Goal: Information Seeking & Learning: Learn about a topic

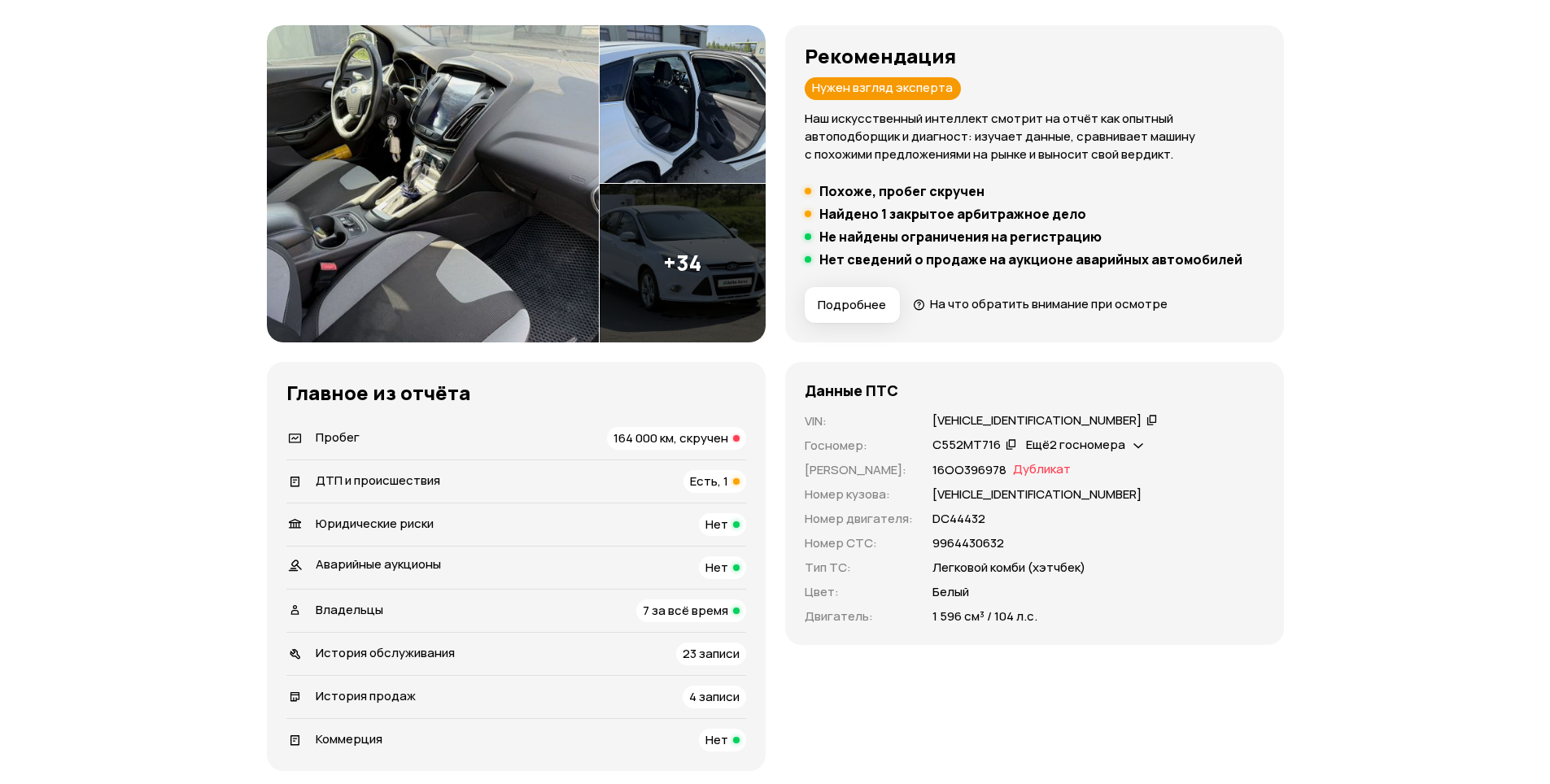
scroll to position [244, 0]
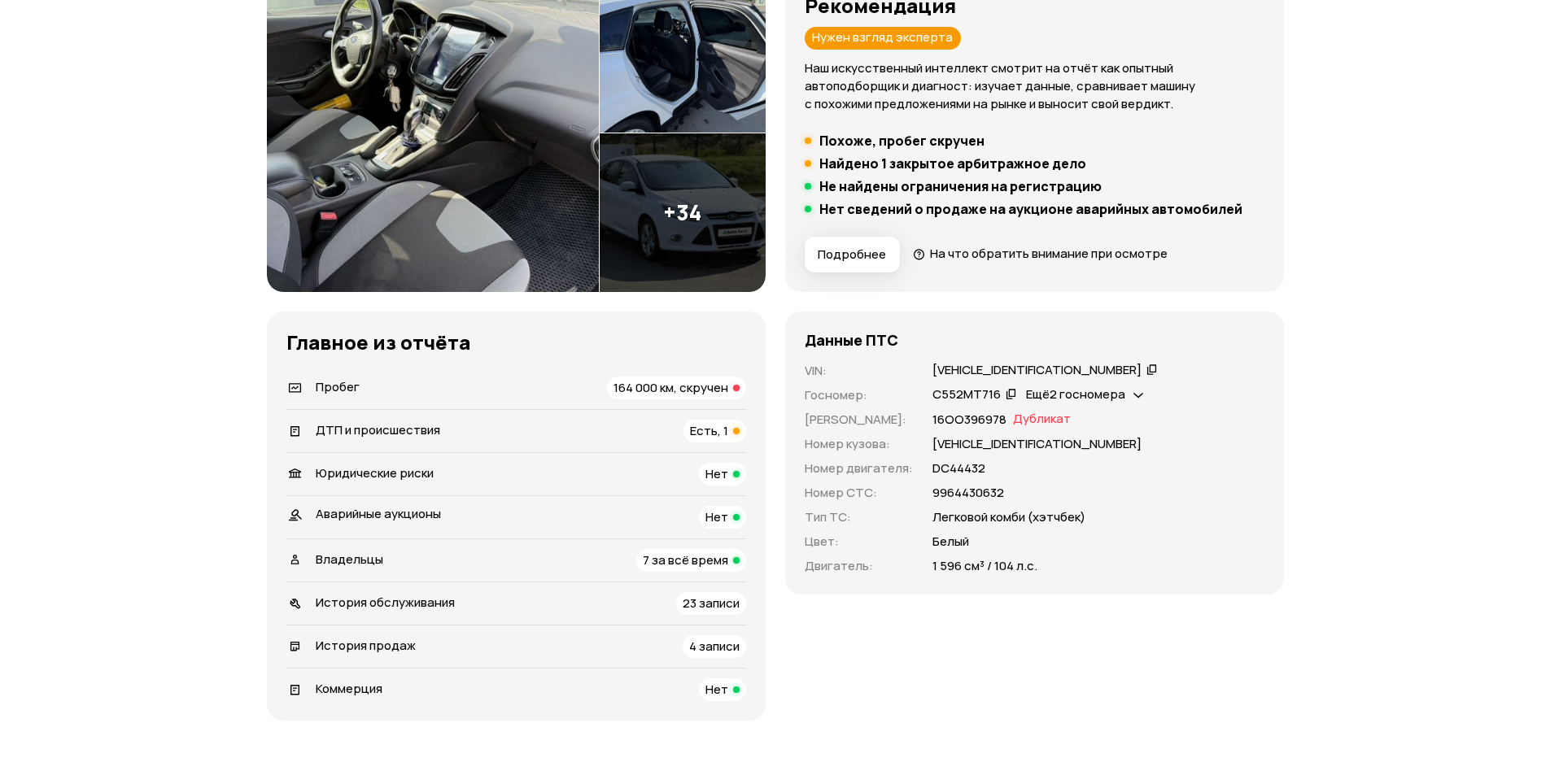
click at [722, 390] on span "164 000 км, скручен" at bounding box center [671, 387] width 115 height 17
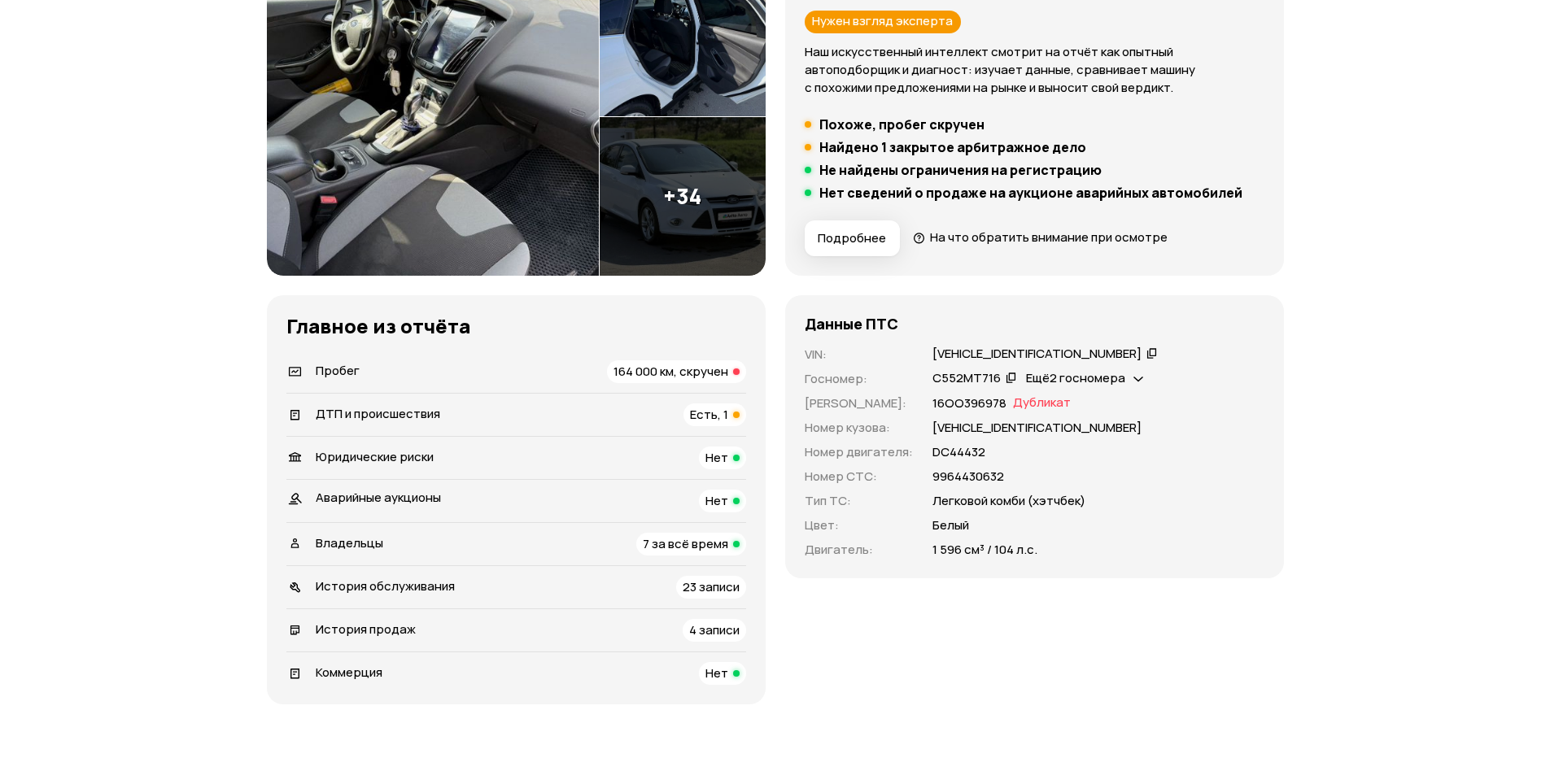
scroll to position [268, 0]
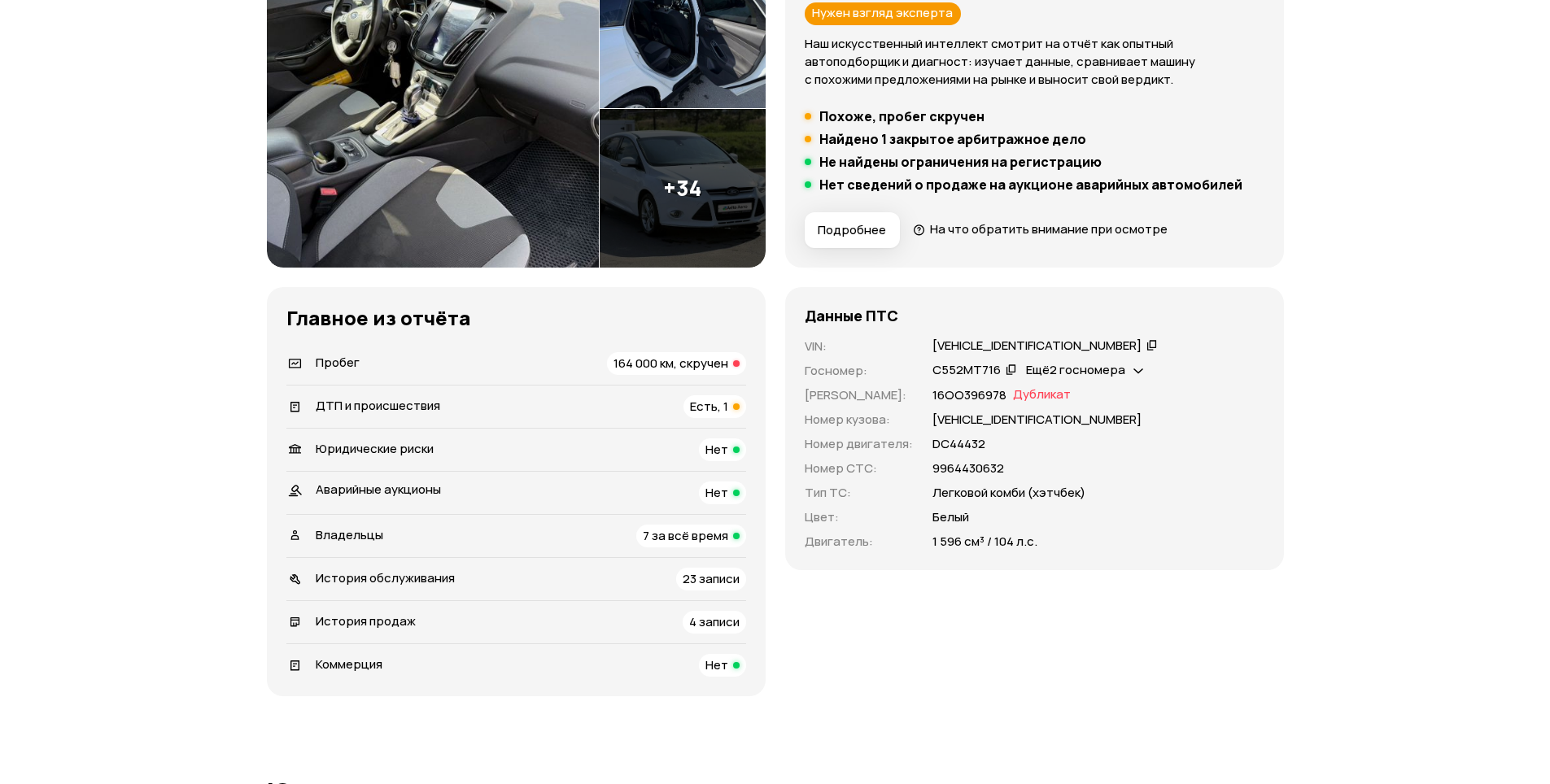
click at [1133, 374] on icon at bounding box center [1137, 369] width 9 height 16
click at [736, 408] on div at bounding box center [736, 407] width 7 height 7
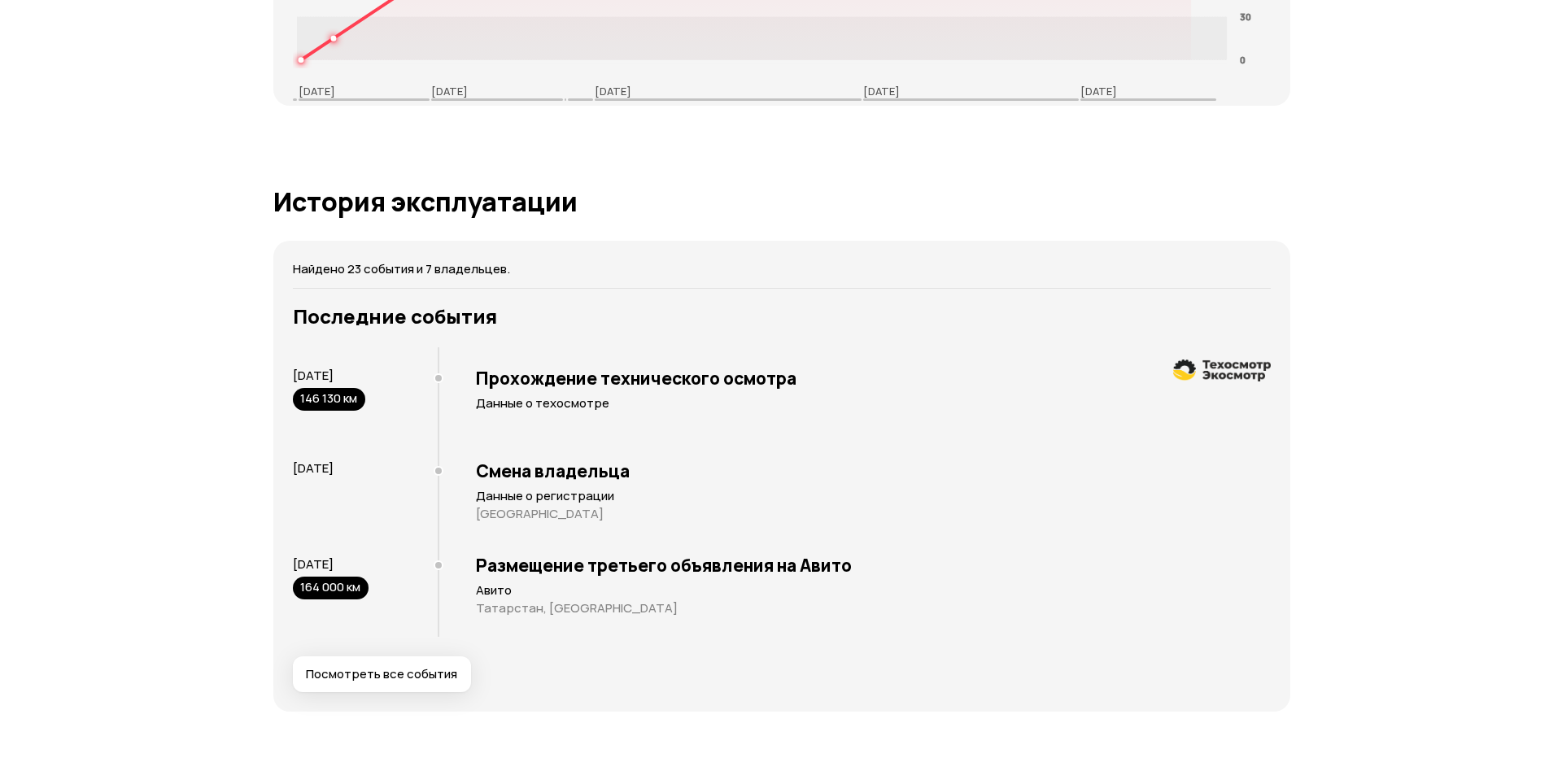
scroll to position [3004, 0]
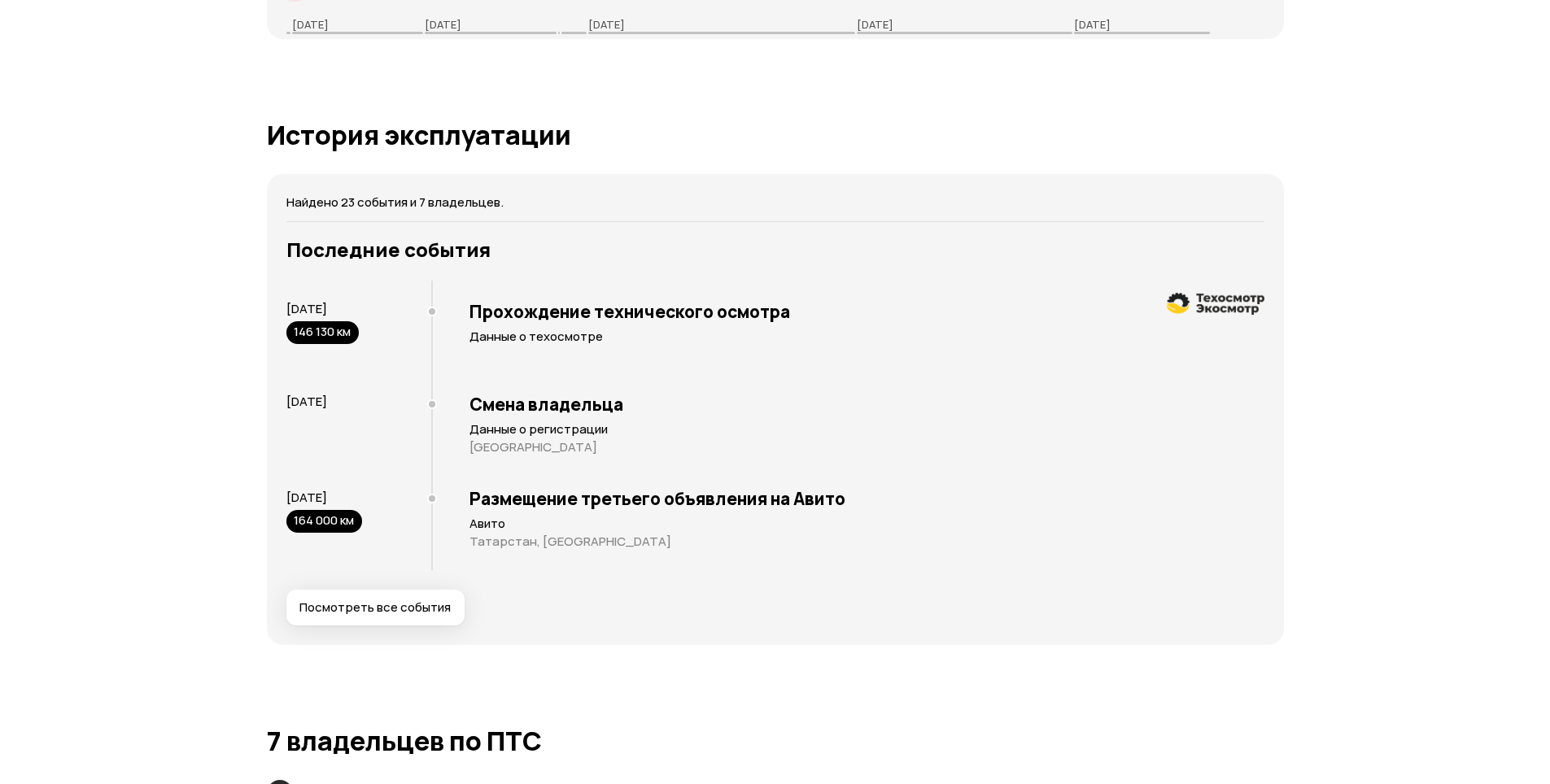
click at [416, 618] on button "Посмотреть все события" at bounding box center [375, 607] width 178 height 35
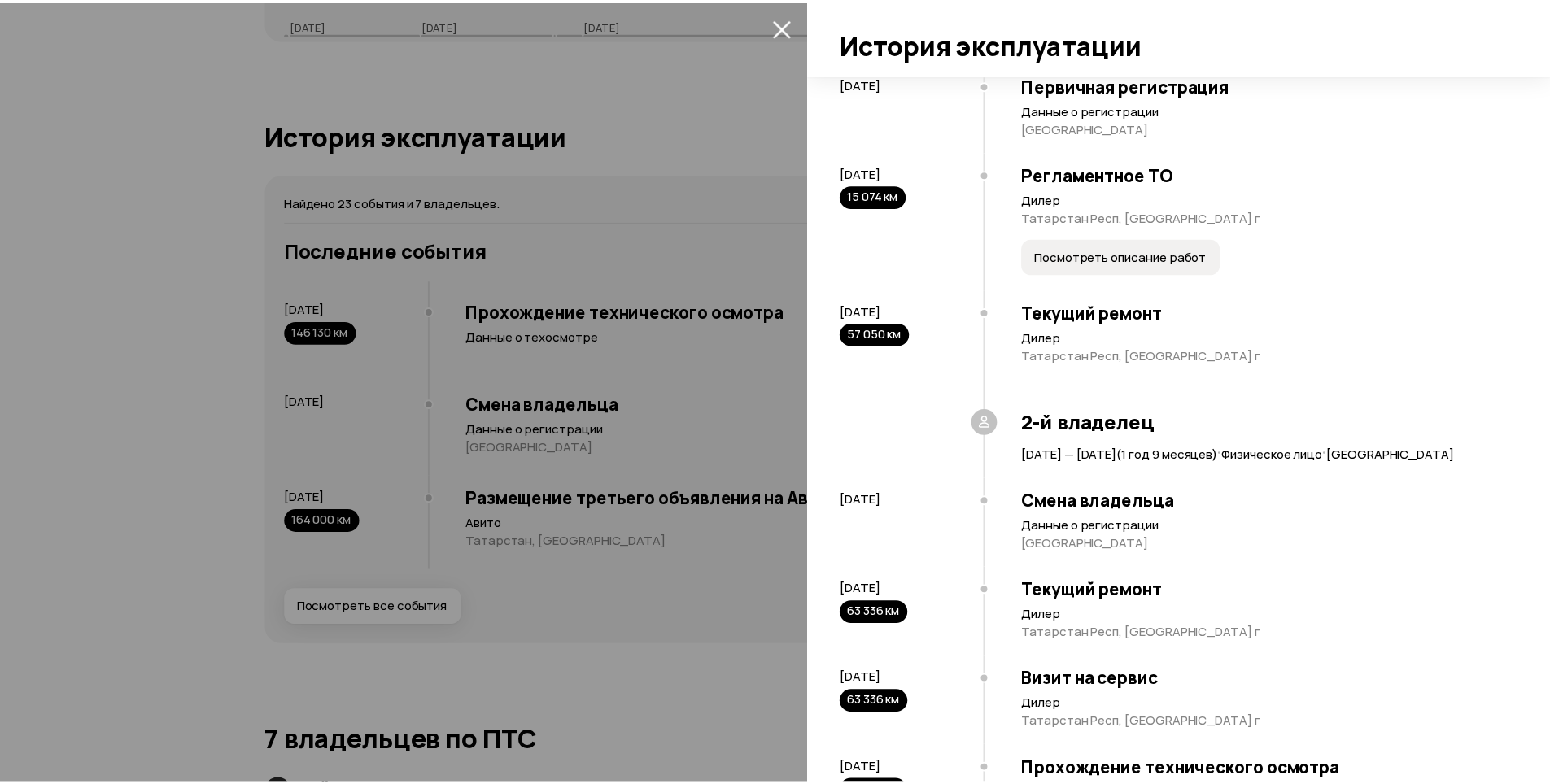
scroll to position [163, 0]
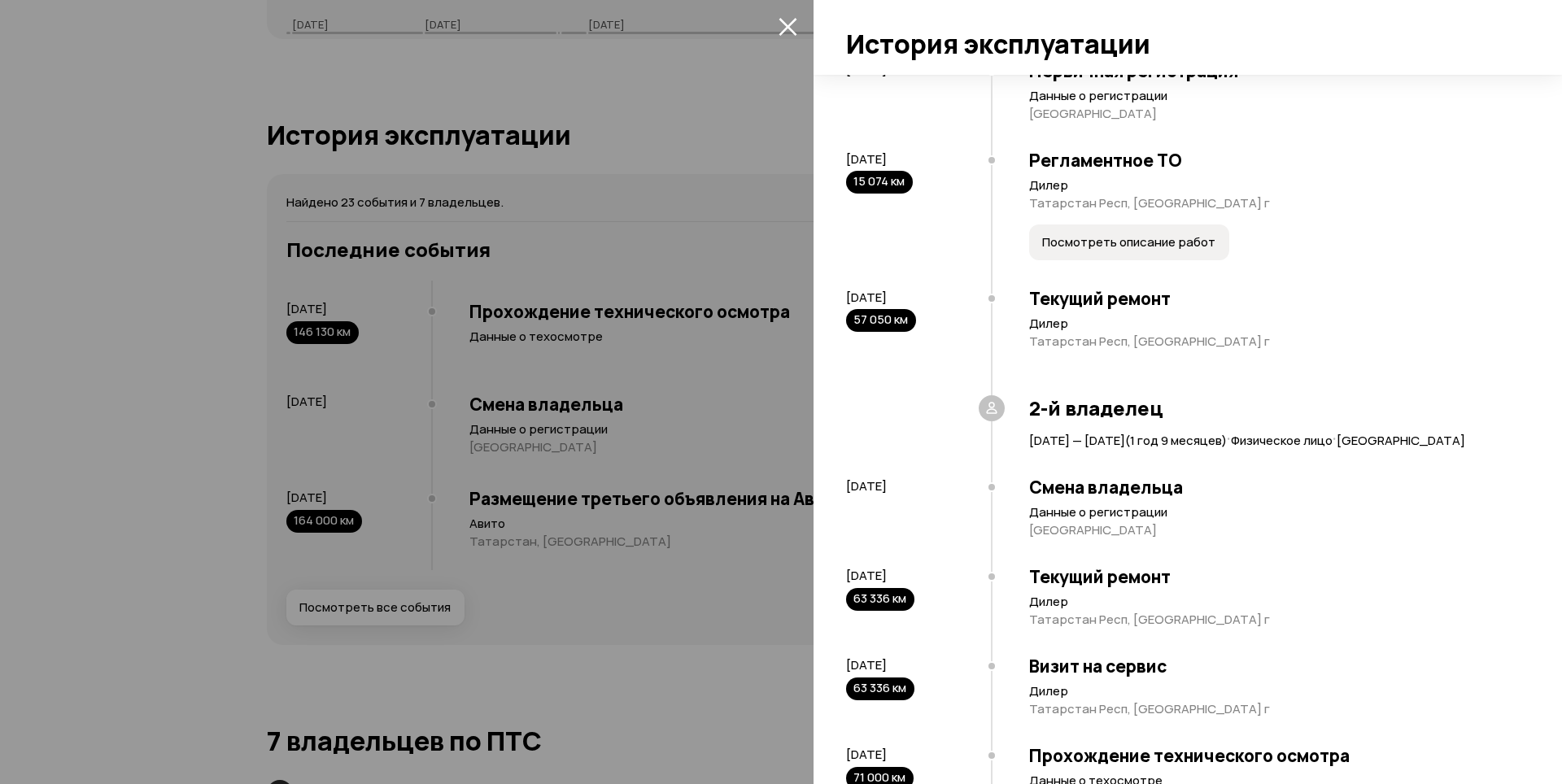
click at [530, 631] on div at bounding box center [781, 392] width 1562 height 784
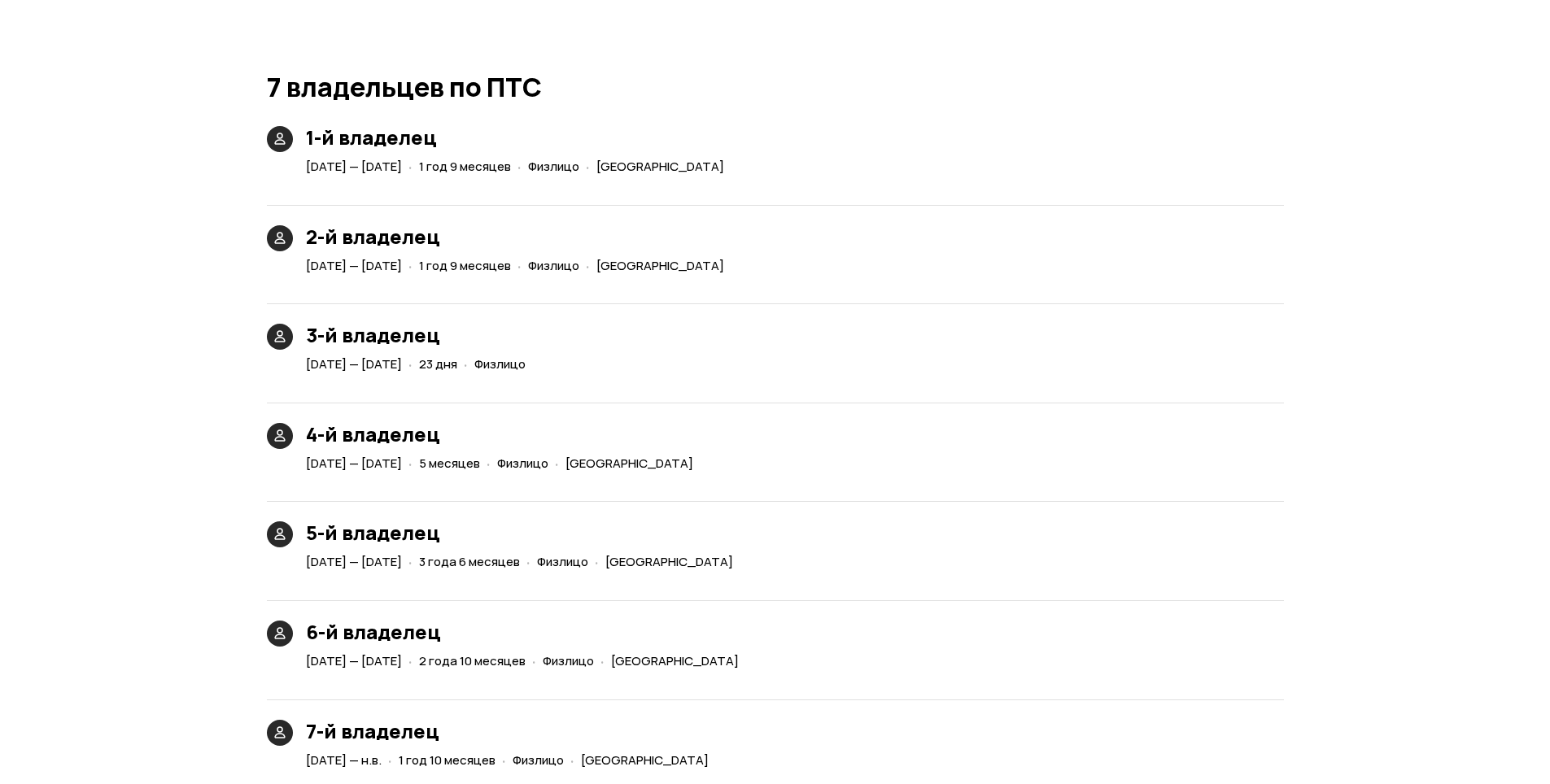
scroll to position [3654, 0]
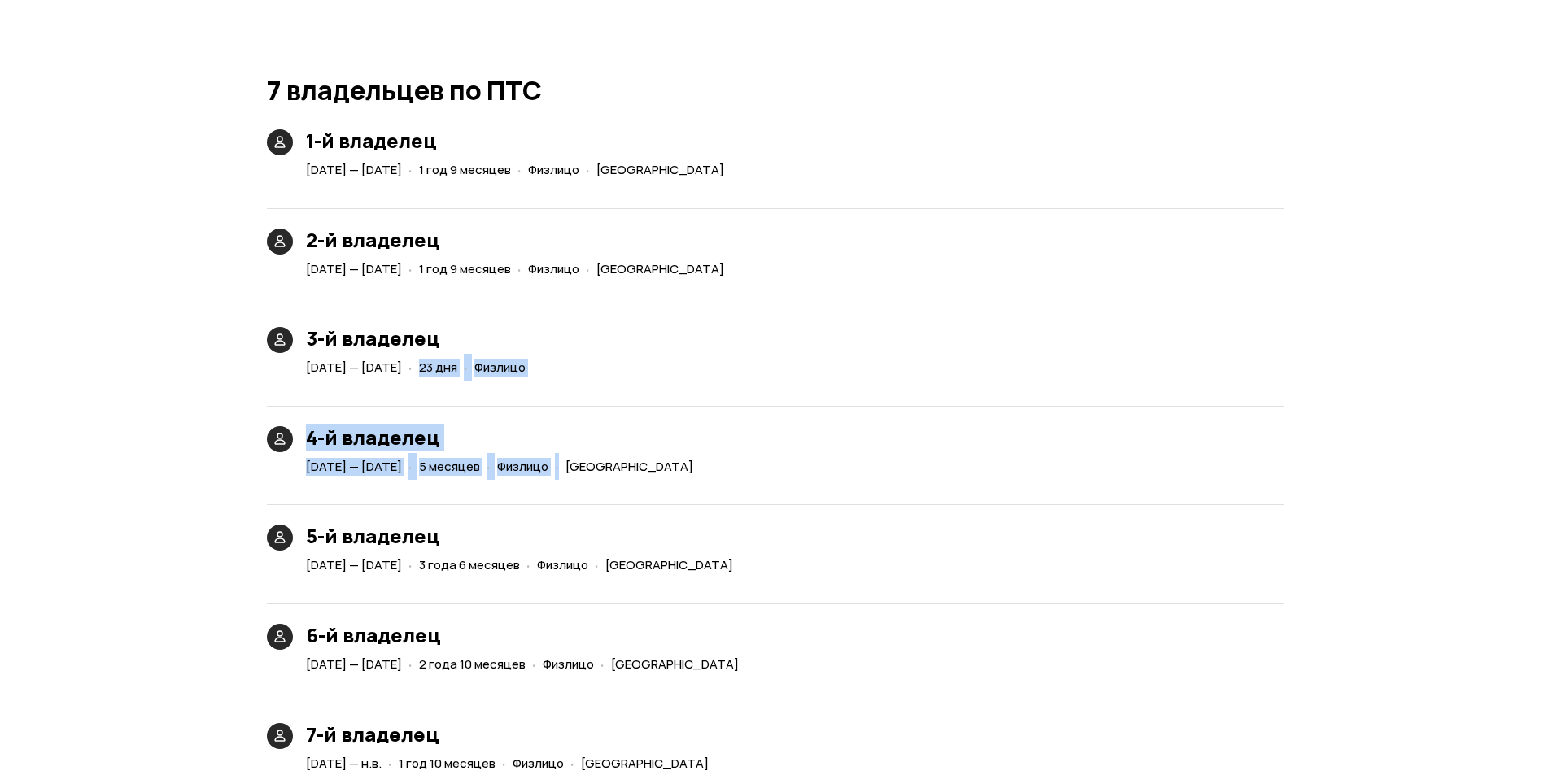
drag, startPoint x: 489, startPoint y: 369, endPoint x: 681, endPoint y: 472, distance: 217.9
click at [668, 471] on div "1-й владелец [DATE] — [DATE] · 1 год 9 месяцев · Физлицо · [GEOGRAPHIC_DATA] 2-…" at bounding box center [775, 452] width 1018 height 646
click at [923, 467] on div "4-й владелец [DATE] — [DATE] · 5 месяцев · Физлицо · [GEOGRAPHIC_DATA]" at bounding box center [775, 432] width 1018 height 92
drag, startPoint x: 487, startPoint y: 364, endPoint x: 573, endPoint y: 364, distance: 86.0
click at [535, 364] on div "[DATE] — [DATE] · 23 дня · Физлицо" at bounding box center [419, 367] width 233 height 23
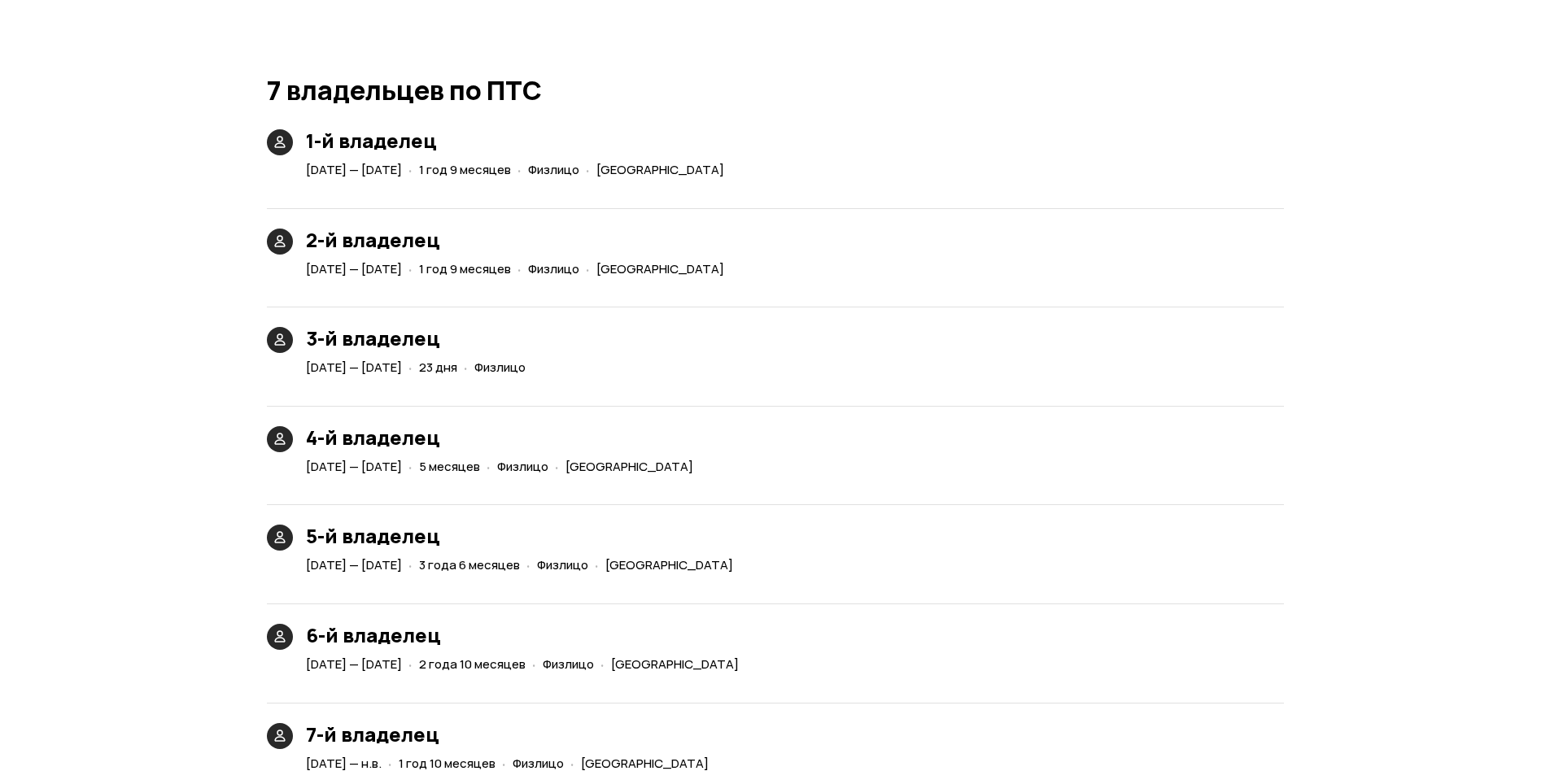
click at [817, 423] on div "4-й владелец [DATE] — [DATE] · 5 месяцев · Физлицо · [GEOGRAPHIC_DATA]" at bounding box center [775, 432] width 1018 height 92
drag, startPoint x: 482, startPoint y: 368, endPoint x: 597, endPoint y: 482, distance: 161.9
click at [597, 482] on div "1-й владелец [DATE] — [DATE] · 1 год 9 месяцев · Физлицо · [GEOGRAPHIC_DATA] 2-…" at bounding box center [775, 452] width 1018 height 646
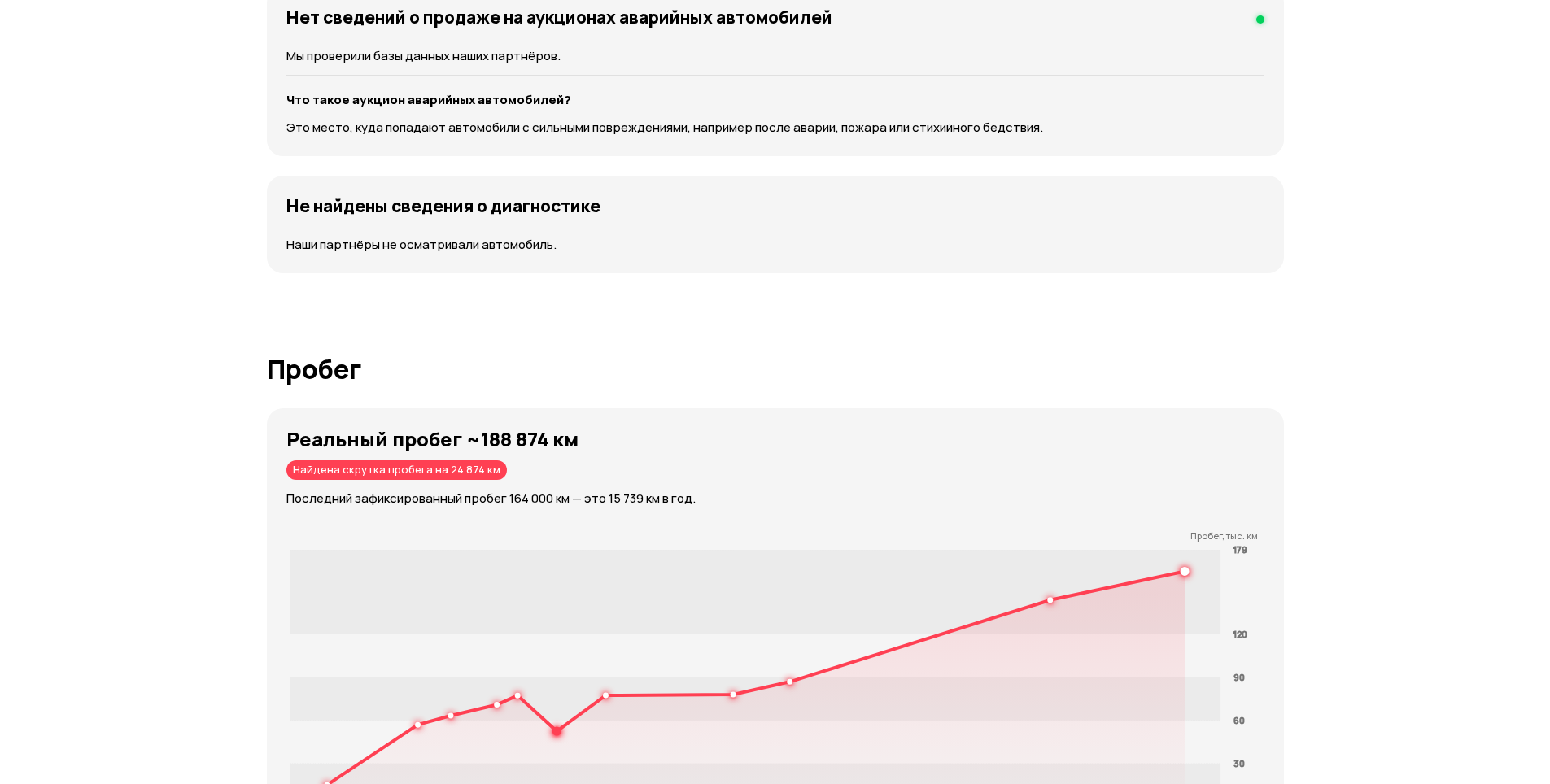
scroll to position [1540, 0]
